Goal: Find specific page/section: Find specific page/section

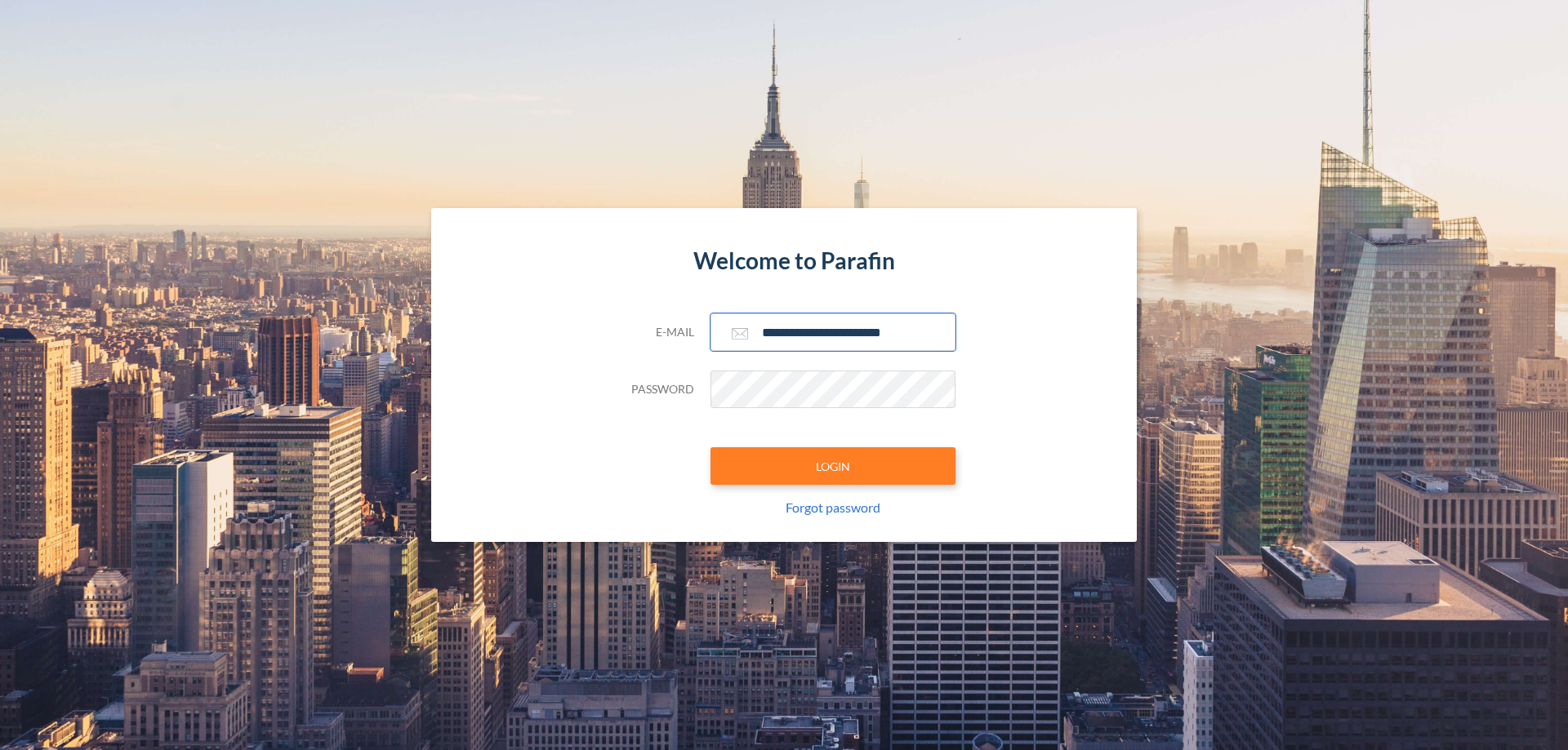
type input "**********"
click at [833, 466] on button "LOGIN" at bounding box center [833, 466] width 245 height 37
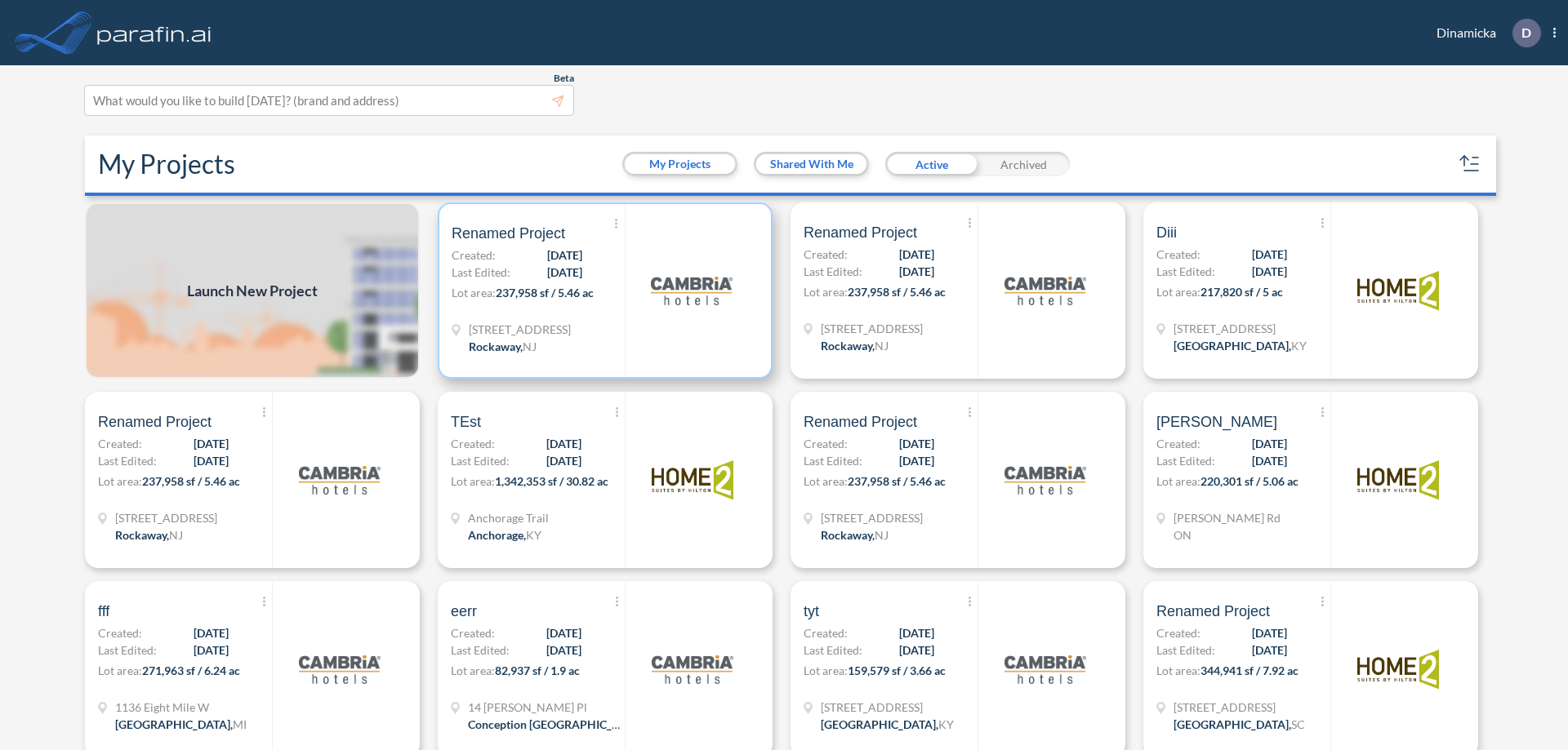
scroll to position [4, 0]
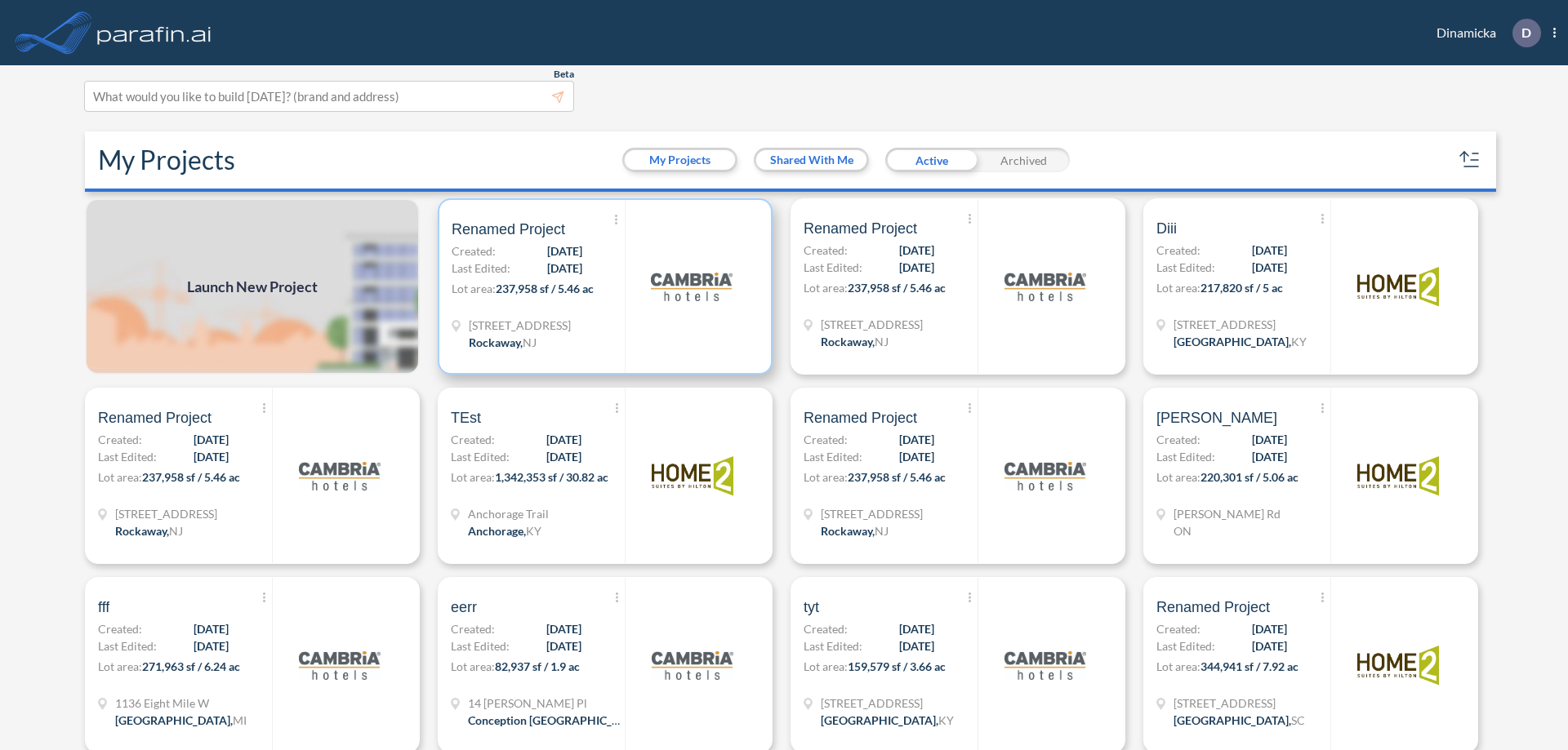
click at [602, 287] on p "Lot area: 237,958 sf / 5.46 ac" at bounding box center [538, 292] width 173 height 24
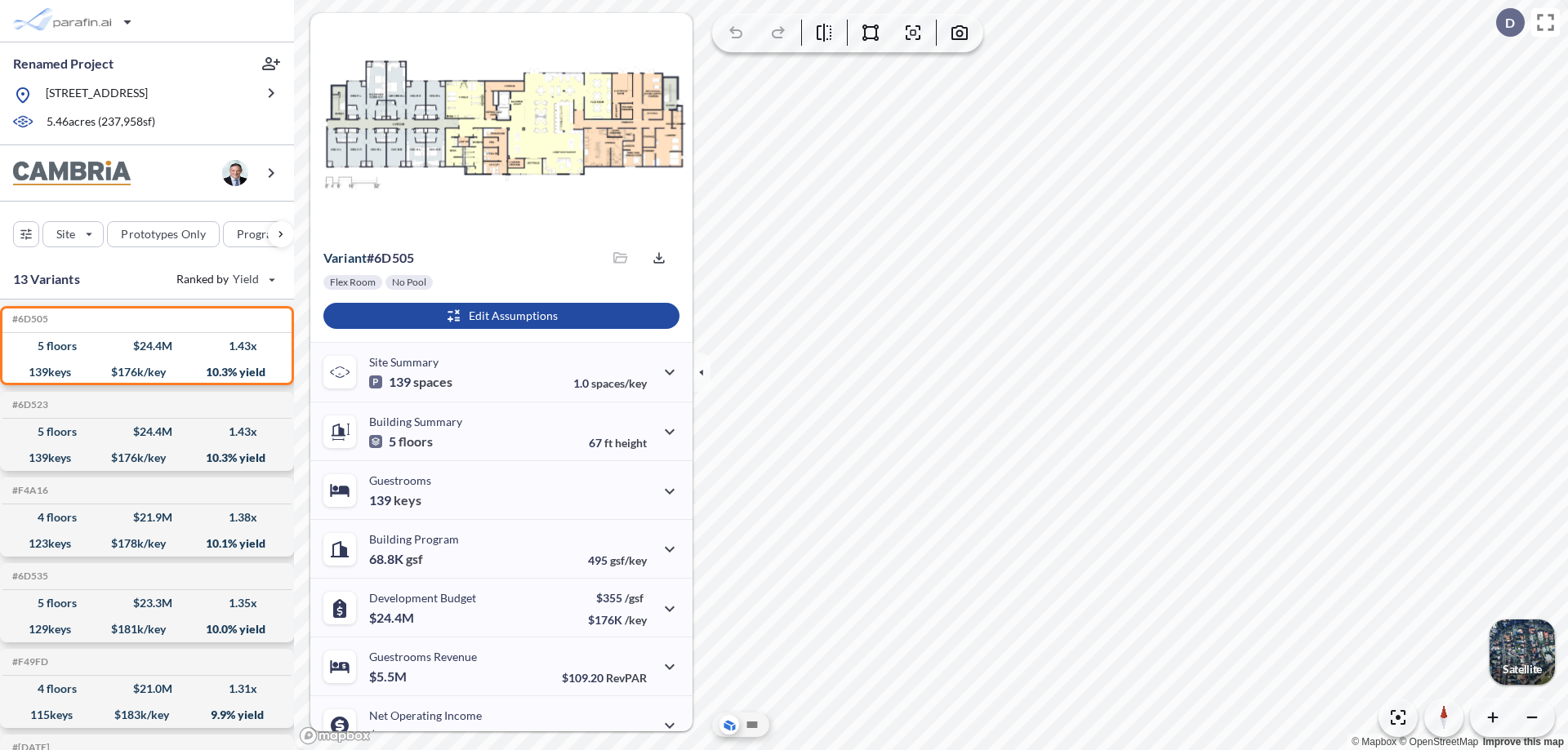
scroll to position [82, 0]
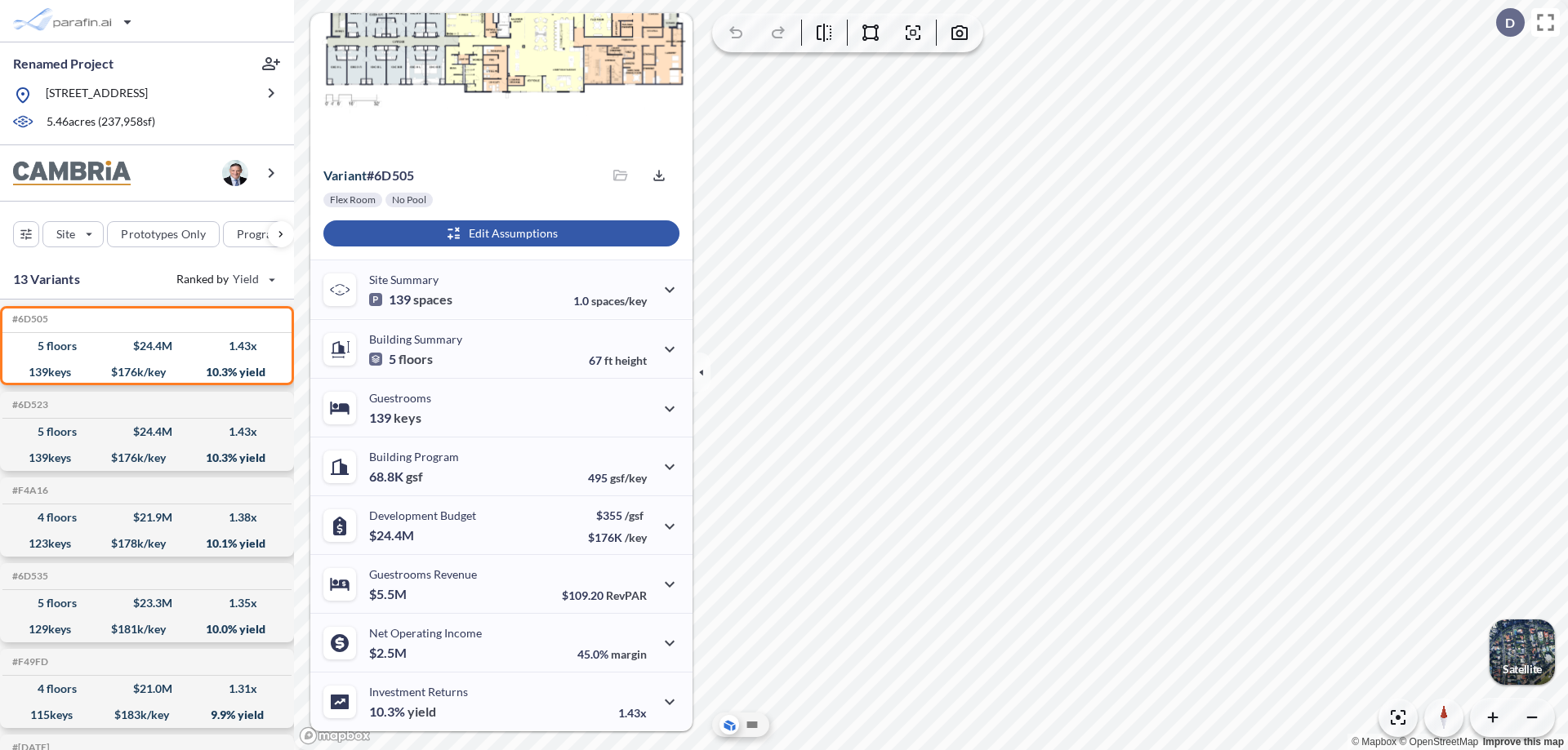
click at [499, 233] on div "button" at bounding box center [501, 233] width 356 height 26
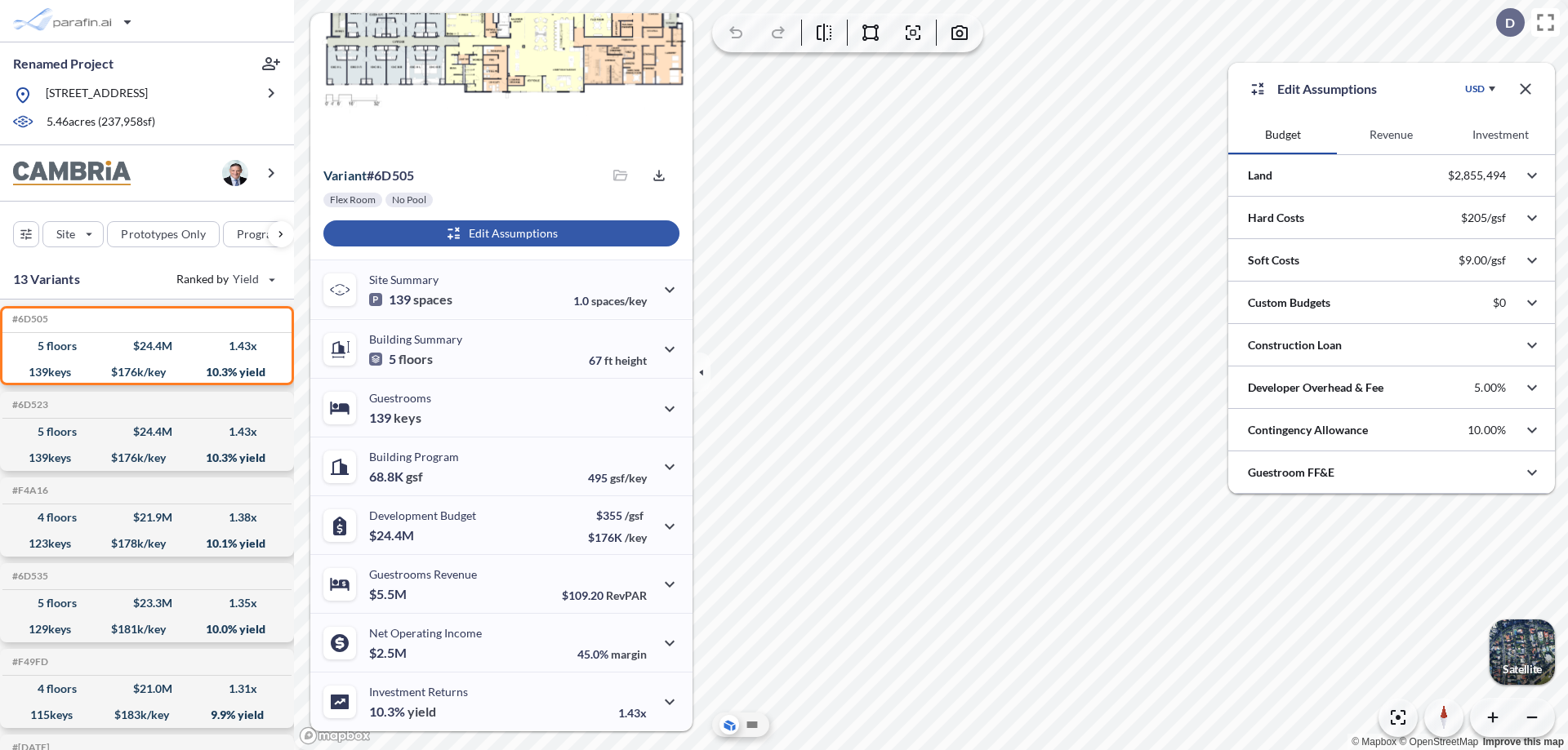
click at [1391, 135] on button "Revenue" at bounding box center [1391, 135] width 109 height 39
